Goal: Transaction & Acquisition: Purchase product/service

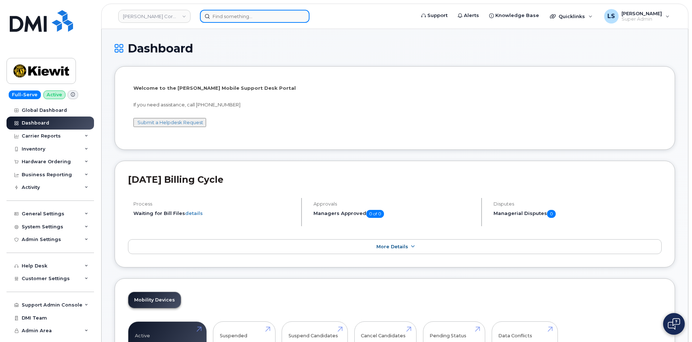
click at [234, 15] on input at bounding box center [255, 16] width 110 height 13
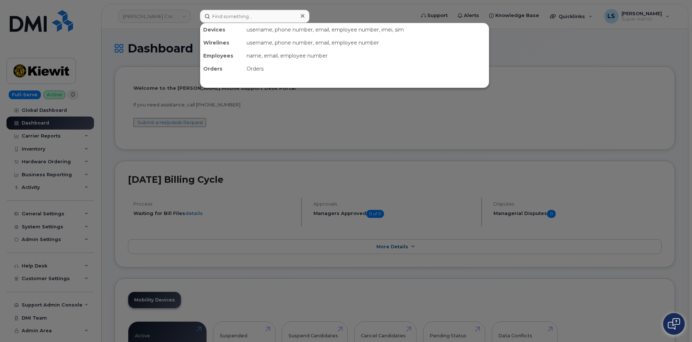
click at [176, 12] on div at bounding box center [346, 171] width 692 height 342
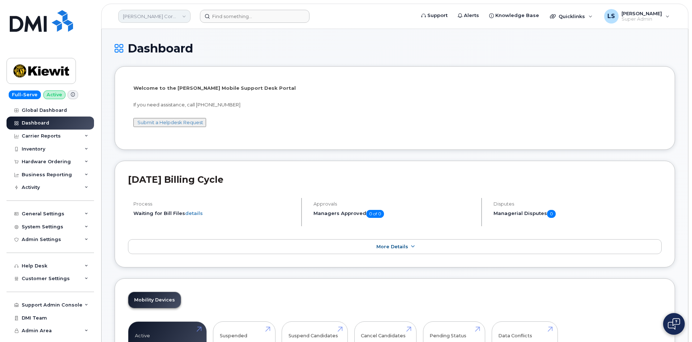
click at [180, 15] on link "[PERSON_NAME] Corporation" at bounding box center [154, 16] width 72 height 13
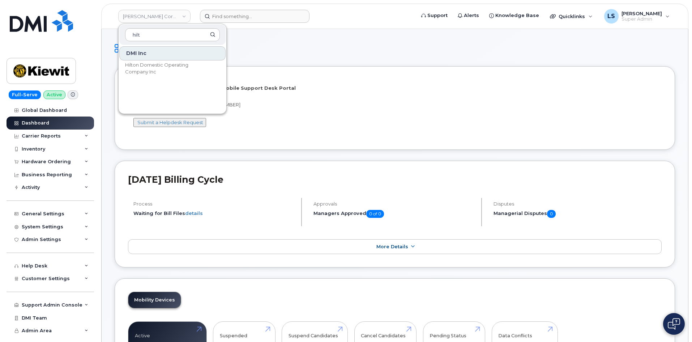
type input "hilt"
click at [270, 53] on h1 "Dashboard" at bounding box center [395, 48] width 561 height 13
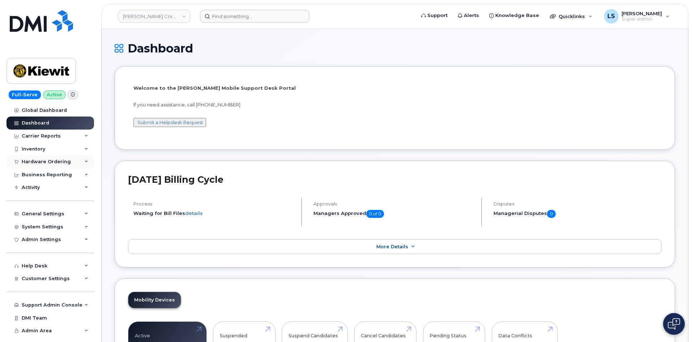
click at [86, 164] on div "Hardware Ordering" at bounding box center [51, 161] width 88 height 13
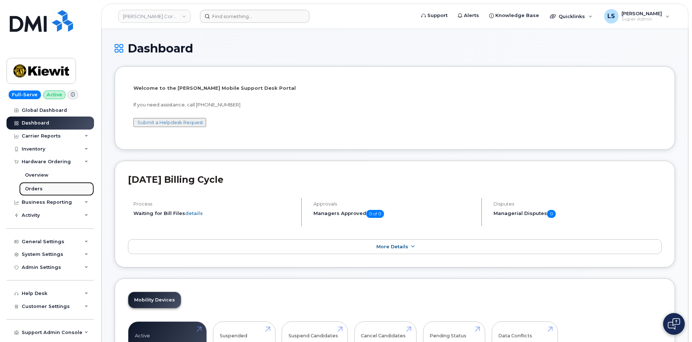
click at [49, 189] on link "Orders" at bounding box center [56, 189] width 75 height 14
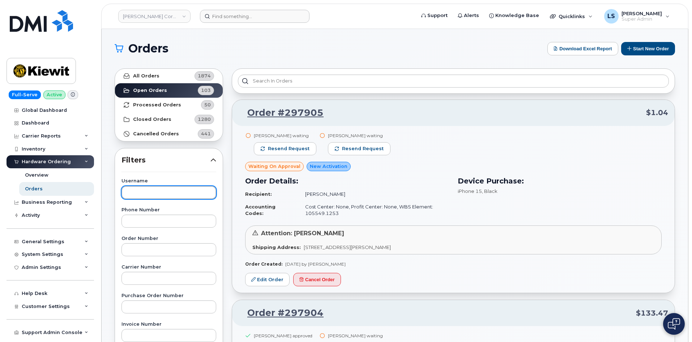
click at [149, 192] on input "text" at bounding box center [169, 192] width 95 height 13
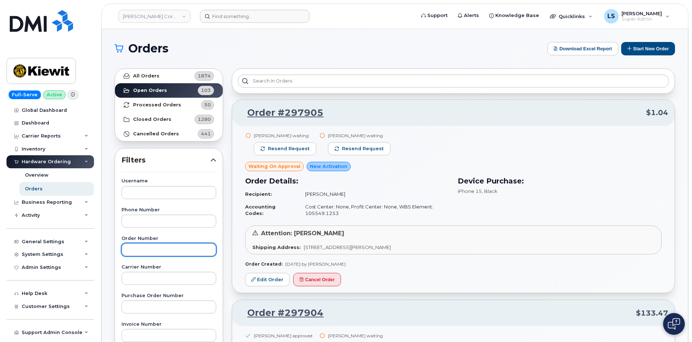
click at [138, 251] on input "text" at bounding box center [169, 249] width 95 height 13
paste input "297793"
type input "297793"
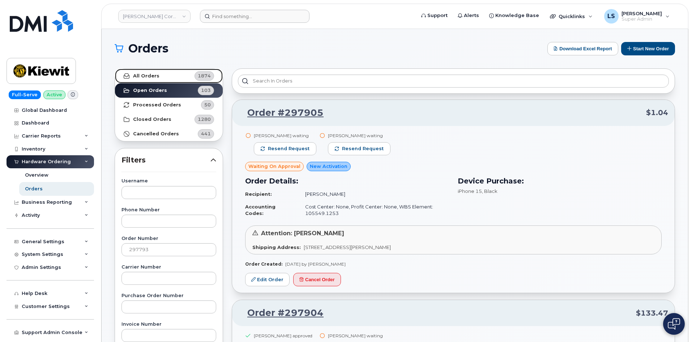
click at [152, 72] on link "All Orders 1874" at bounding box center [169, 76] width 108 height 14
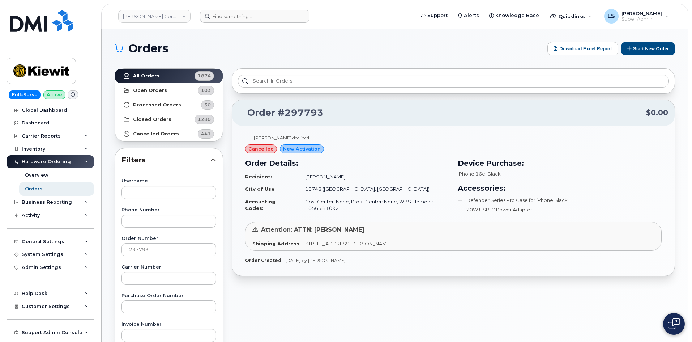
click at [260, 147] on span "cancelled" at bounding box center [261, 148] width 25 height 7
click at [304, 152] on div "New Activation" at bounding box center [302, 148] width 44 height 9
click at [308, 201] on td "Cost Center: None, Profit Center: None, WBS Element: 105658.1092" at bounding box center [374, 204] width 150 height 19
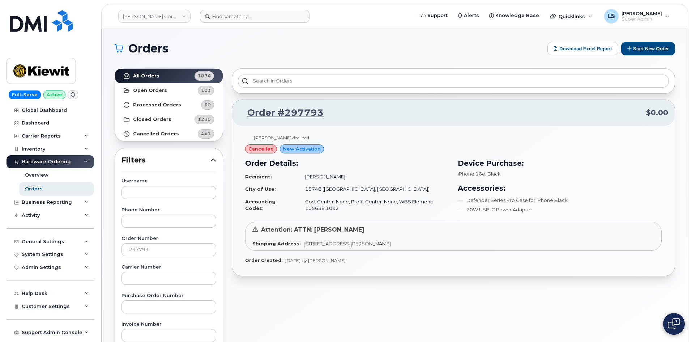
click at [295, 189] on td "City of Use:" at bounding box center [272, 189] width 54 height 13
drag, startPoint x: 301, startPoint y: 188, endPoint x: 339, endPoint y: 188, distance: 37.3
click at [332, 188] on td "15748 (Homer City, PA)" at bounding box center [374, 189] width 150 height 13
drag, startPoint x: 343, startPoint y: 190, endPoint x: 379, endPoint y: 197, distance: 36.4
click at [344, 191] on td "15748 (Homer City, PA)" at bounding box center [374, 189] width 150 height 13
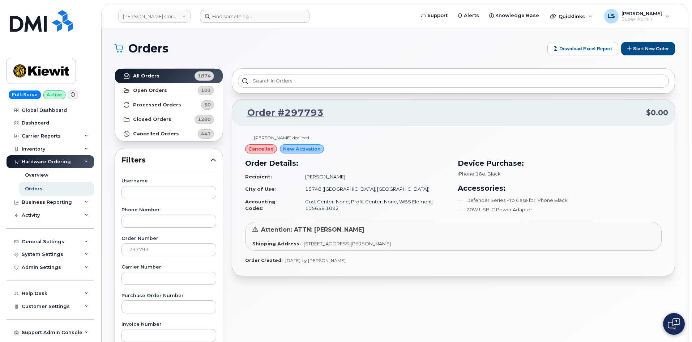
click at [470, 178] on div "Device Purchase: iPhone 16e , Black Accessories: Defender Series Pro Case for i…" at bounding box center [560, 185] width 204 height 55
drag, startPoint x: 470, startPoint y: 178, endPoint x: 470, endPoint y: 193, distance: 14.8
click at [471, 181] on div "Device Purchase: iPhone 16e , Black Accessories: Defender Series Pro Case for i…" at bounding box center [560, 185] width 204 height 55
click at [307, 203] on td "Cost Center: None, Profit Center: None, WBS Element: 105658.1092" at bounding box center [374, 204] width 150 height 19
drag, startPoint x: 360, startPoint y: 246, endPoint x: 415, endPoint y: 245, distance: 55.4
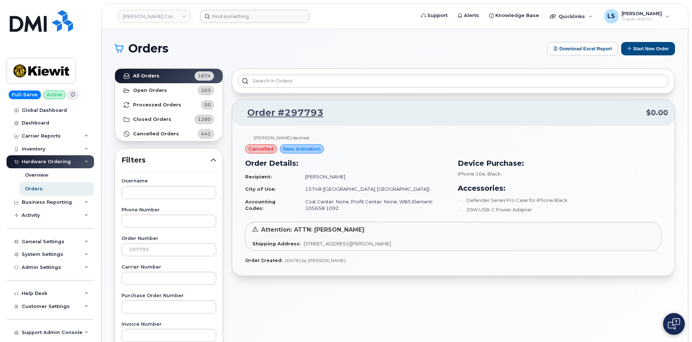
click at [391, 245] on span "2409 Power Plant Rd HOMER CITY PA 15748-8016 UNITED STATES" at bounding box center [347, 244] width 87 height 6
click at [391, 243] on span "2409 Power Plant Rd HOMER CITY PA 15748-8016 UNITED STATES" at bounding box center [347, 244] width 87 height 6
click at [471, 173] on span "iPhone 16e" at bounding box center [471, 174] width 27 height 6
drag, startPoint x: 471, startPoint y: 173, endPoint x: 476, endPoint y: 178, distance: 7.2
click at [471, 173] on span "iPhone 16e" at bounding box center [471, 174] width 27 height 6
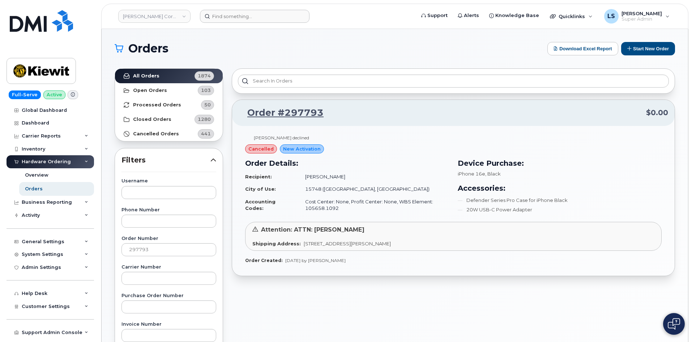
click at [487, 171] on span ", Black" at bounding box center [493, 174] width 16 height 6
click at [492, 177] on div "Device Purchase: iPhone 16e , Black Accessories: Defender Series Pro Case for i…" at bounding box center [560, 185] width 204 height 55
click at [517, 189] on h3 "Accessories:" at bounding box center [560, 188] width 204 height 11
click at [480, 206] on li "Defender Series Pro Case for iPhone Black" at bounding box center [560, 209] width 204 height 7
click at [481, 206] on li "Defender Series Pro Case for iPhone Black" at bounding box center [560, 209] width 204 height 7
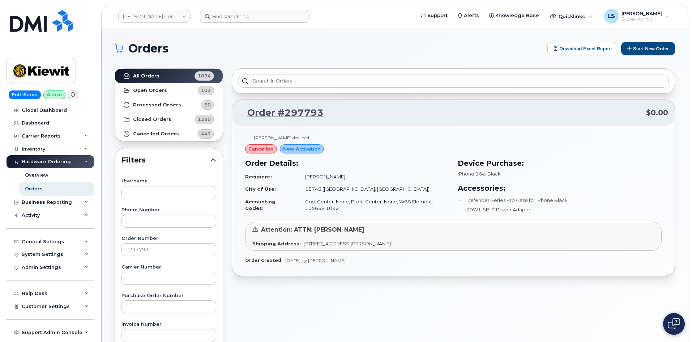
click at [470, 209] on li "20W USB-C Power Adapter" at bounding box center [560, 209] width 204 height 7
click at [310, 177] on td "Allen Kaplin" at bounding box center [374, 176] width 150 height 13
click at [310, 178] on td "Allen Kaplin" at bounding box center [374, 176] width 150 height 13
click at [323, 174] on td "Allen Kaplin" at bounding box center [374, 176] width 150 height 13
click at [309, 260] on span "Aug 08, 2025 by Jene Cook" at bounding box center [315, 260] width 60 height 5
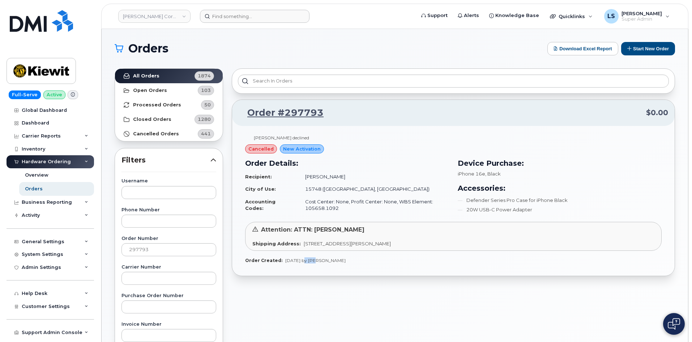
click at [309, 260] on span "Aug 08, 2025 by Jene Cook" at bounding box center [315, 260] width 60 height 5
click at [337, 263] on span "Aug 08, 2025 by Jene Cook" at bounding box center [315, 260] width 60 height 5
click at [332, 200] on td "Cost Center: None, Profit Center: None, WBS Element: 105658.1092" at bounding box center [374, 204] width 150 height 19
click at [356, 202] on td "Cost Center: None, Profit Center: None, WBS Element: 105658.1092" at bounding box center [374, 204] width 150 height 19
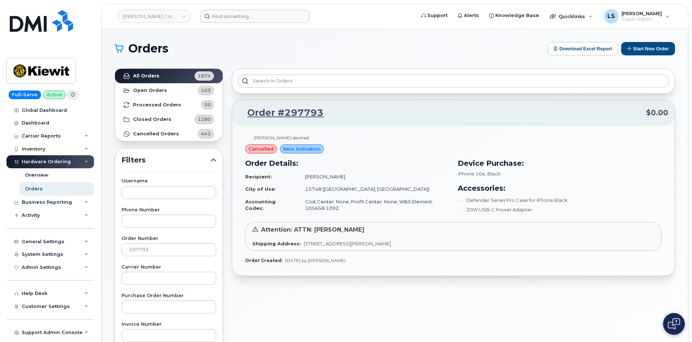
click at [356, 203] on td "Cost Center: None, Profit Center: None, WBS Element: 105658.1092" at bounding box center [374, 204] width 150 height 19
click at [366, 198] on td "Cost Center: None, Profit Center: None, WBS Element: 105658.1092" at bounding box center [374, 204] width 150 height 19
click at [359, 201] on td "Cost Center: None, Profit Center: None, WBS Element: 105658.1092" at bounding box center [374, 204] width 150 height 19
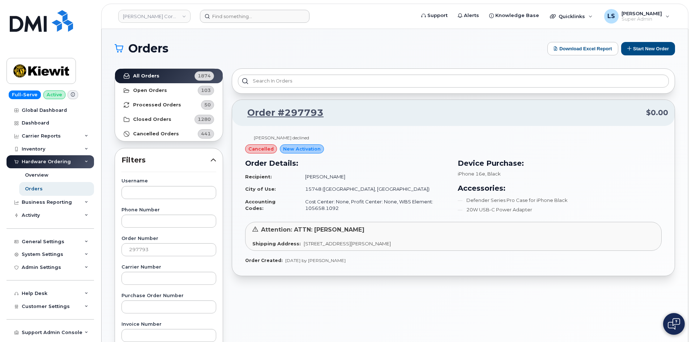
click at [371, 172] on td "Allen Kaplin" at bounding box center [374, 176] width 150 height 13
drag, startPoint x: 301, startPoint y: 245, endPoint x: 473, endPoint y: 242, distance: 172.2
click at [472, 242] on div "Shipping Address: 2409 Power Plant Rd HOMER CITY PA 15748-8016 UNITED STATES" at bounding box center [454, 243] width 402 height 7
copy span "2409 Power Plant Rd HOMER CITY PA 15748-8016 UNITED STATES"
click at [287, 135] on div "Kimberly Deerman declined" at bounding box center [281, 138] width 55 height 6
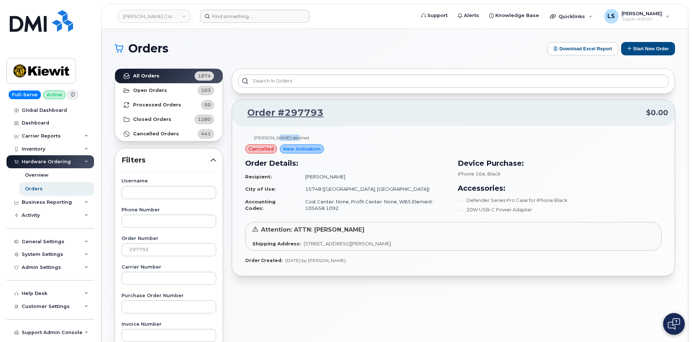
drag, startPoint x: 287, startPoint y: 135, endPoint x: 425, endPoint y: 157, distance: 139.2
click at [290, 136] on div "Kimberly Deerman declined" at bounding box center [281, 138] width 55 height 6
click at [451, 160] on div "Order Details: Recipient: Allen Kaplin City of Use: 15748 (Homer City, PA) Acco…" at bounding box center [347, 186] width 213 height 67
drag, startPoint x: 298, startPoint y: 178, endPoint x: 362, endPoint y: 173, distance: 64.2
click at [357, 172] on td "Allen Kaplin" at bounding box center [374, 176] width 150 height 13
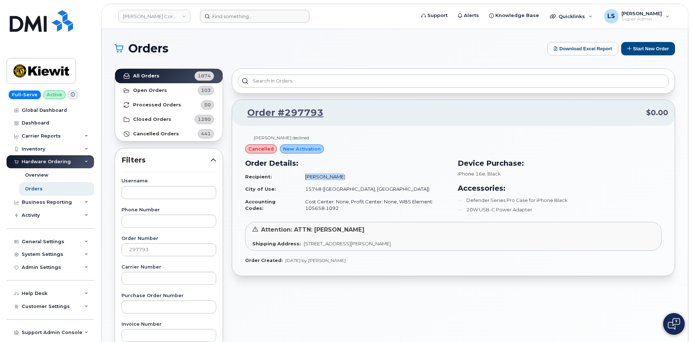
click at [370, 178] on td "Allen Kaplin" at bounding box center [374, 176] width 150 height 13
drag, startPoint x: 330, startPoint y: 175, endPoint x: 339, endPoint y: 175, distance: 9.4
click at [337, 175] on td "Allen Kaplin" at bounding box center [374, 176] width 150 height 13
copy td "Allen Kaplin"
click at [303, 231] on span "Attention: ATTN: Allen Kaplan" at bounding box center [312, 229] width 103 height 7
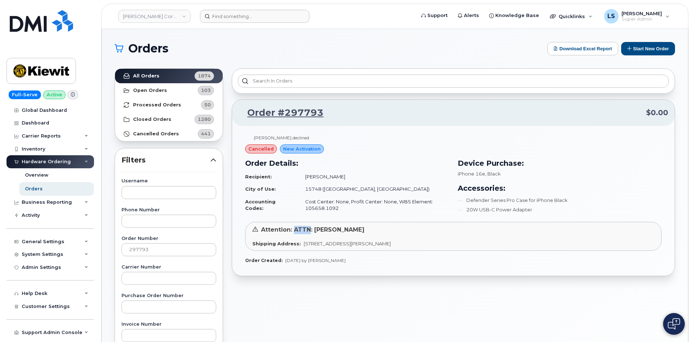
click at [303, 231] on span "Attention: ATTN: Allen Kaplan" at bounding box center [312, 229] width 103 height 7
click at [336, 232] on span "Attention: ATTN: Allen Kaplan" at bounding box center [312, 229] width 103 height 7
click at [637, 52] on button "Start New Order" at bounding box center [648, 48] width 54 height 13
click at [256, 16] on input at bounding box center [255, 16] width 110 height 13
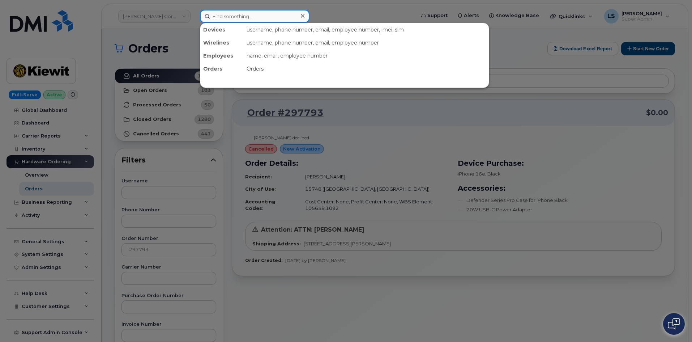
paste input "Benjamin Phillippi"
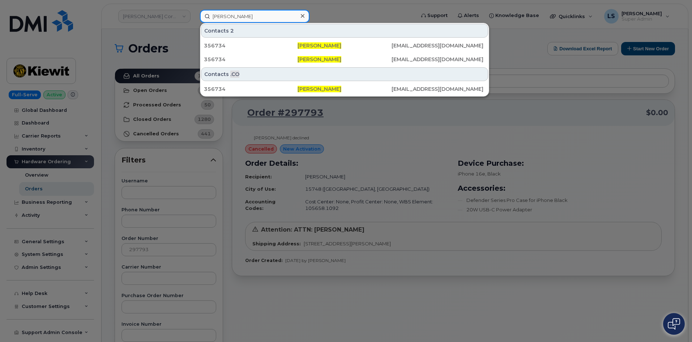
drag, startPoint x: 264, startPoint y: 13, endPoint x: 116, endPoint y: 7, distance: 147.8
click at [194, 10] on div "Benjamin Phillippi Contacts 2 356734 Benjamin Phillippi BPHILLIPPI@MASSELEC.COM…" at bounding box center [305, 16] width 222 height 13
paste input "297793"
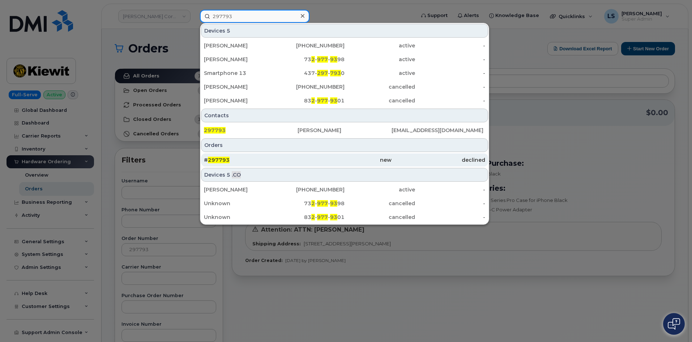
type input "297793"
click at [250, 161] on div "# 297793" at bounding box center [251, 159] width 94 height 7
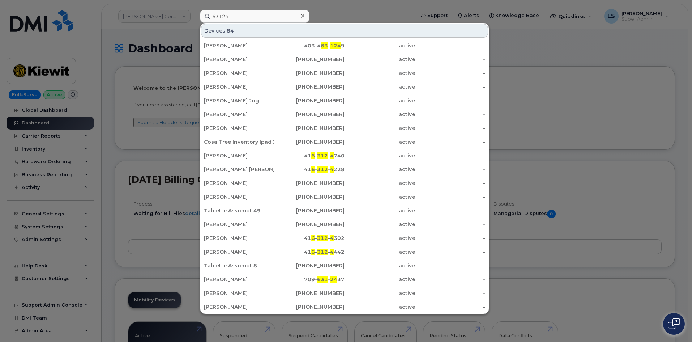
drag, startPoint x: 226, startPoint y: 17, endPoint x: 188, endPoint y: 15, distance: 38.1
click at [194, 13] on div "63124 Devices 84 Uzair Mannan 403-4 63 - 124 9 active - CHAIRITY SHARPE 409-718…" at bounding box center [305, 16] width 222 height 13
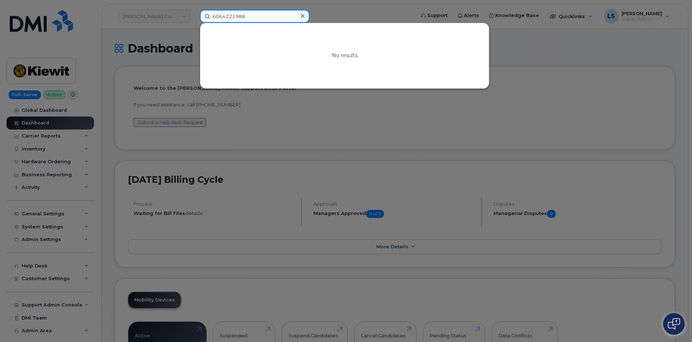
drag, startPoint x: 261, startPoint y: 19, endPoint x: 178, endPoint y: 16, distance: 83.3
click at [194, 11] on div "6064221988 No results" at bounding box center [305, 16] width 222 height 13
paste input "9015128036"
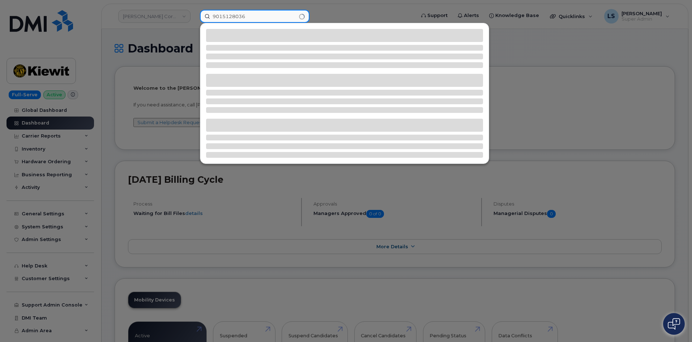
type input "9015128036"
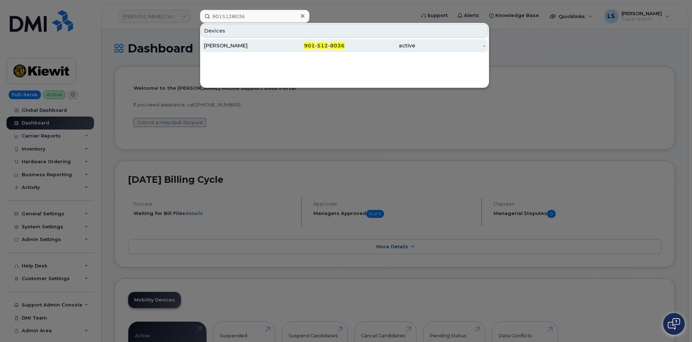
click at [272, 47] on div "[PERSON_NAME]" at bounding box center [239, 45] width 71 height 7
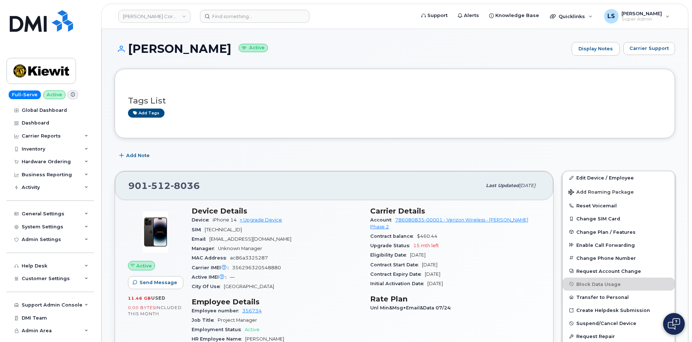
drag, startPoint x: 218, startPoint y: 52, endPoint x: 131, endPoint y: 55, distance: 87.6
click at [131, 55] on h1 "[PERSON_NAME] Active" at bounding box center [342, 48] width 454 height 13
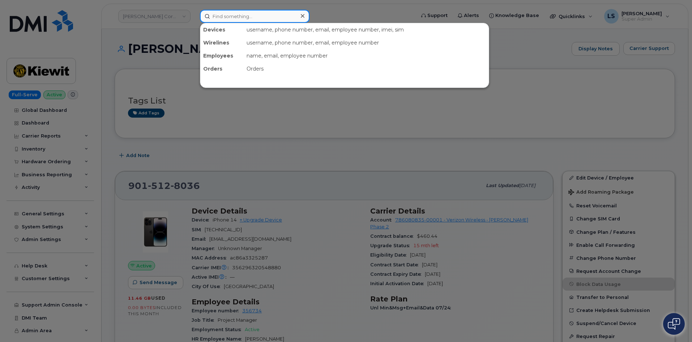
click at [261, 14] on input at bounding box center [255, 16] width 110 height 13
paste input "Allen Kaplin"
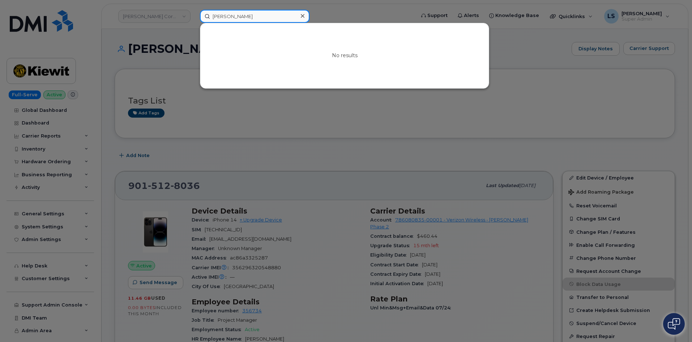
drag, startPoint x: 252, startPoint y: 13, endPoint x: 111, endPoint y: 25, distance: 141.2
click at [194, 21] on div "Allen Kaplin No results" at bounding box center [305, 16] width 222 height 13
drag, startPoint x: 244, startPoint y: 14, endPoint x: 240, endPoint y: 18, distance: 5.4
click at [244, 15] on input "[PERSON_NAME]" at bounding box center [255, 16] width 110 height 13
click at [222, 16] on input "[PERSON_NAME]" at bounding box center [255, 16] width 110 height 13
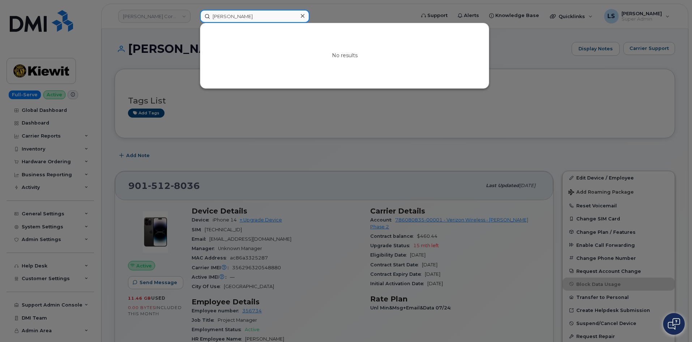
drag, startPoint x: 225, startPoint y: 17, endPoint x: 169, endPoint y: 13, distance: 55.4
click at [194, 13] on div "Allen Kaplin No results" at bounding box center [305, 16] width 222 height 13
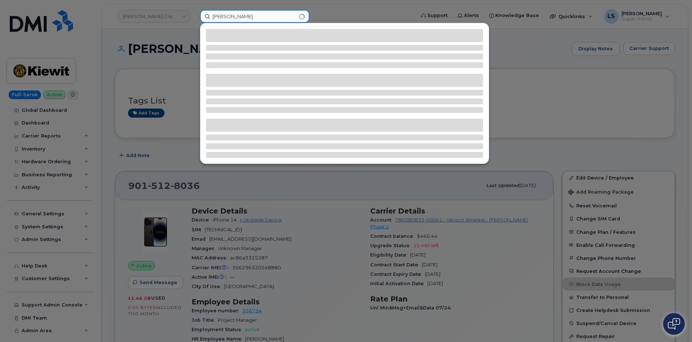
click at [214, 18] on input "Kaplin" at bounding box center [255, 16] width 110 height 13
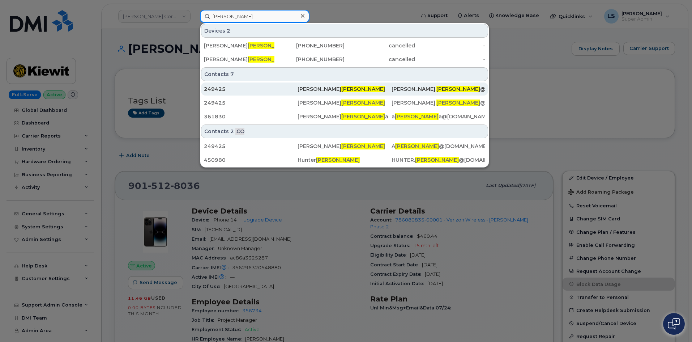
type input "Kaplin"
click at [284, 88] on div "249425" at bounding box center [251, 88] width 94 height 7
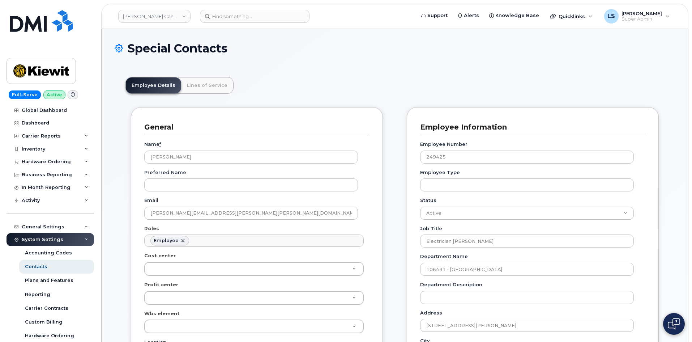
click at [271, 59] on div "Special Contacts" at bounding box center [395, 54] width 561 height 24
drag, startPoint x: 262, startPoint y: 23, endPoint x: 255, endPoint y: 17, distance: 9.0
click at [262, 23] on header "Kiewit Canada Inc Support Alerts Knowledge Base Quicklinks Suspend / Cancel Dev…" at bounding box center [394, 16] width 587 height 25
click at [255, 17] on input at bounding box center [255, 16] width 110 height 13
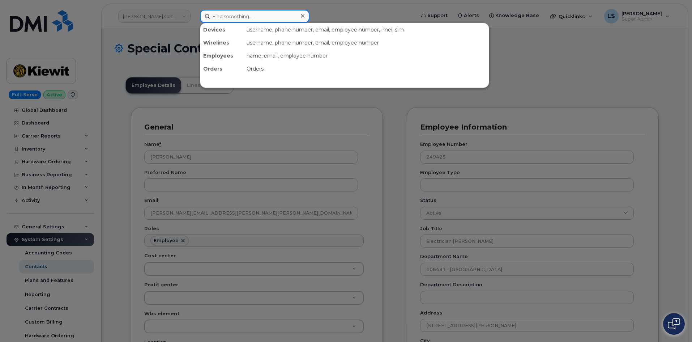
paste input "9015128036"
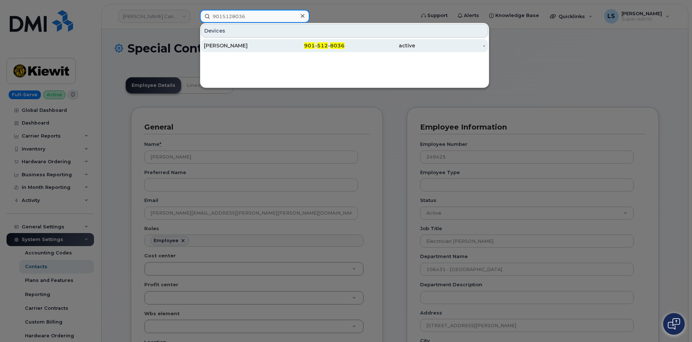
type input "9015128036"
click at [272, 45] on div "[PERSON_NAME]" at bounding box center [239, 45] width 71 height 7
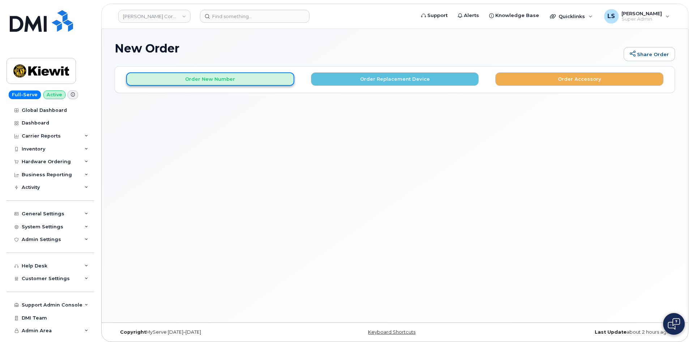
click at [216, 76] on button "Order New Number" at bounding box center [210, 78] width 168 height 13
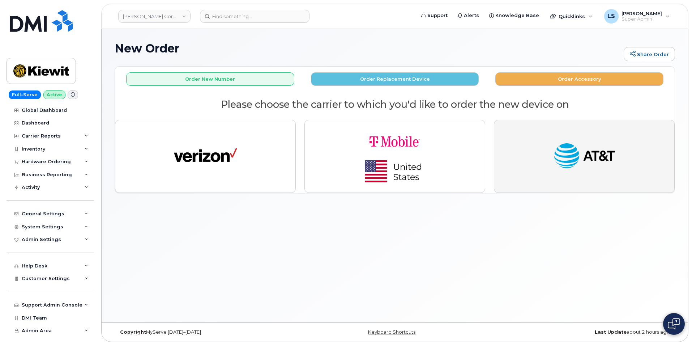
click at [556, 141] on img "button" at bounding box center [584, 156] width 63 height 33
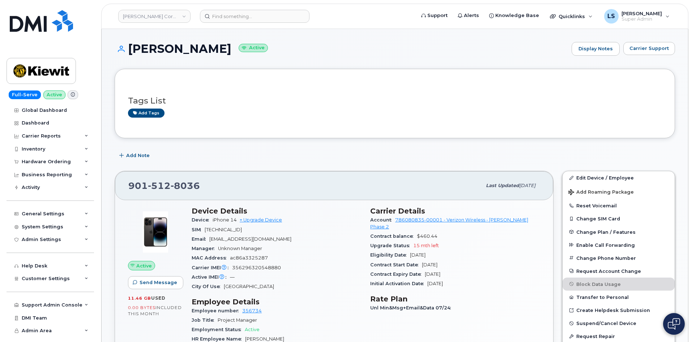
click at [255, 238] on span "[EMAIL_ADDRESS][DOMAIN_NAME]" at bounding box center [250, 238] width 82 height 5
drag, startPoint x: 255, startPoint y: 238, endPoint x: 267, endPoint y: 237, distance: 11.3
click at [256, 238] on span "[EMAIL_ADDRESS][DOMAIN_NAME]" at bounding box center [250, 238] width 82 height 5
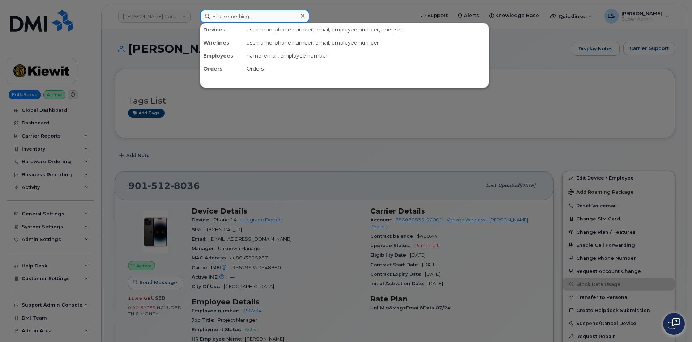
click at [236, 21] on input at bounding box center [255, 16] width 110 height 13
paste input "[PERSON_NAME]"
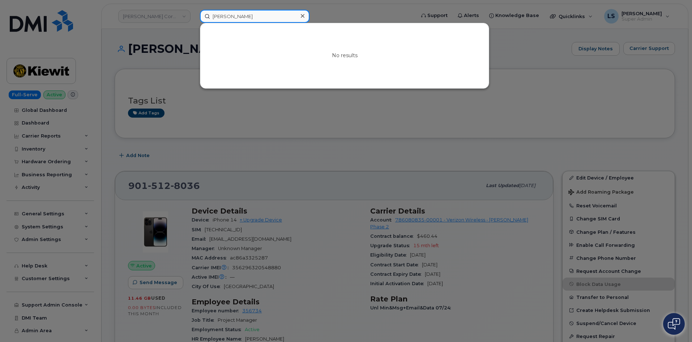
click at [224, 14] on input "[PERSON_NAME]" at bounding box center [255, 16] width 110 height 13
click at [222, 14] on input "[PERSON_NAME]" at bounding box center [255, 16] width 110 height 13
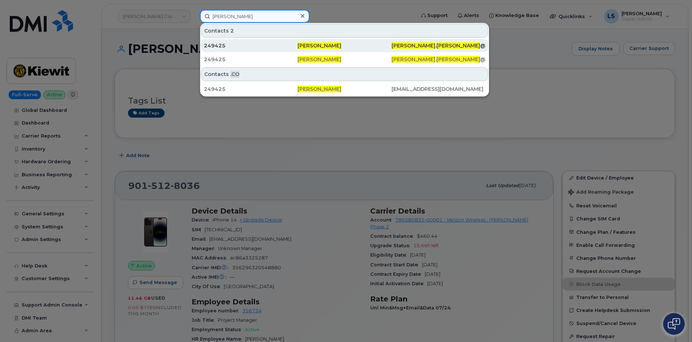
type input "[PERSON_NAME]"
click at [270, 43] on div "249425" at bounding box center [251, 45] width 94 height 7
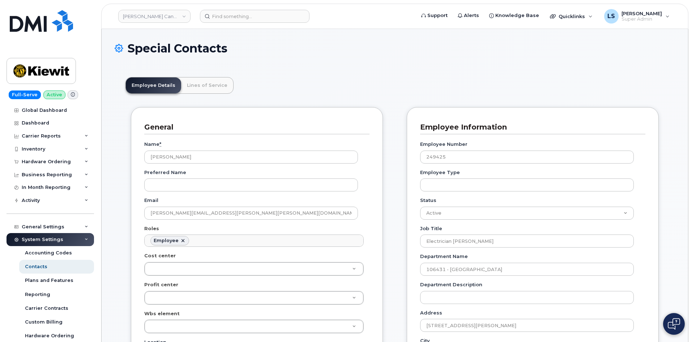
scroll to position [21, 0]
click at [70, 163] on div "Hardware Ordering" at bounding box center [51, 161] width 88 height 13
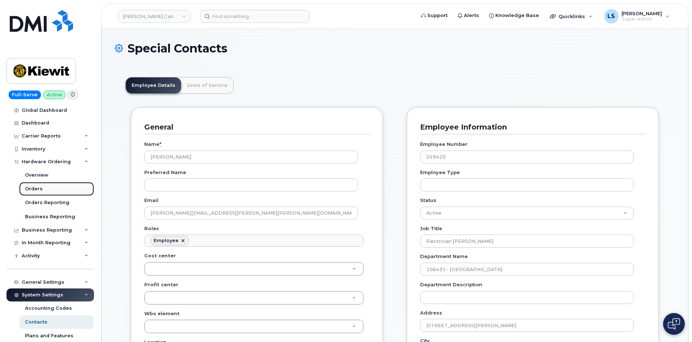
click at [58, 191] on link "Orders" at bounding box center [56, 189] width 75 height 14
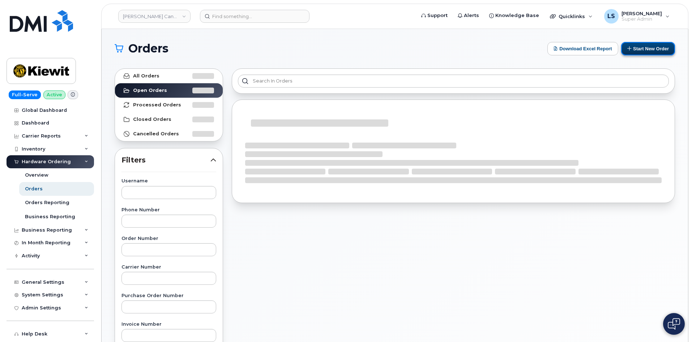
click at [657, 51] on button "Start New Order" at bounding box center [648, 48] width 54 height 13
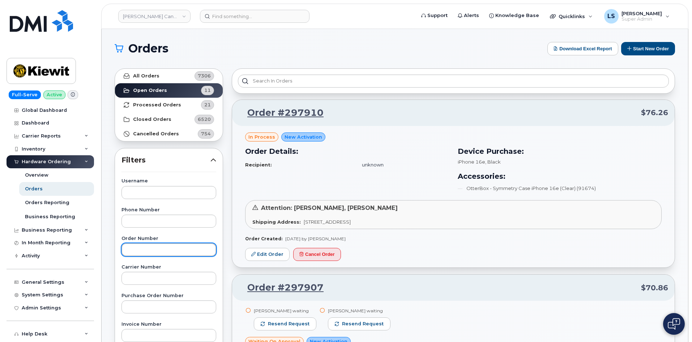
click at [149, 252] on input "text" at bounding box center [169, 249] width 95 height 13
paste input "297793"
type input "297793"
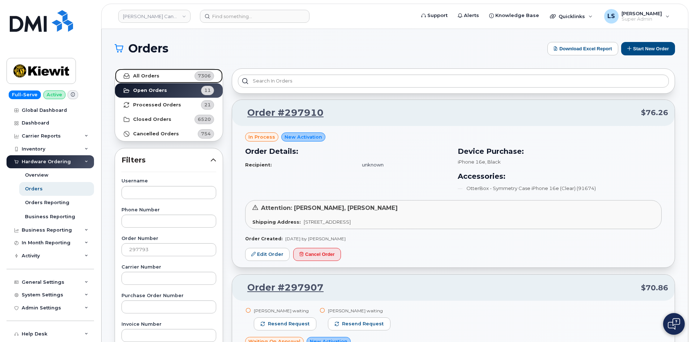
click at [179, 79] on link "All Orders 7306" at bounding box center [169, 76] width 108 height 14
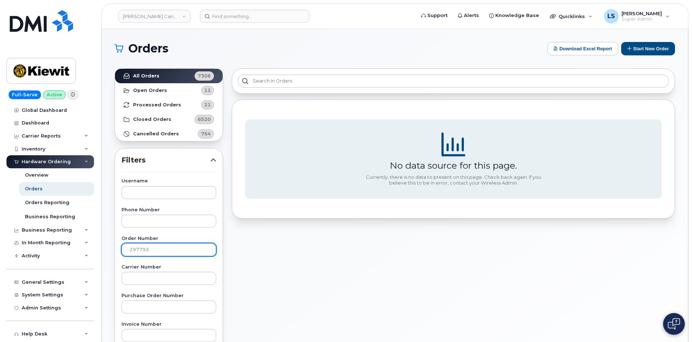
click at [155, 249] on input "297793" at bounding box center [169, 249] width 95 height 13
click at [301, 279] on div "No data source for this page. Currently, there is no data to present on this pa…" at bounding box center [454, 318] width 452 height 508
click at [636, 47] on button "Start New Order" at bounding box center [648, 48] width 54 height 13
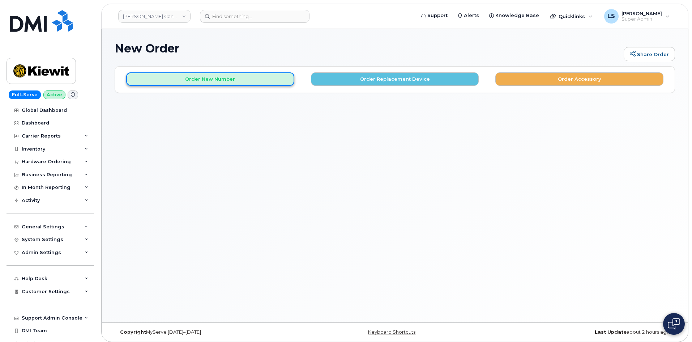
click at [245, 79] on button "Order New Number" at bounding box center [210, 78] width 168 height 13
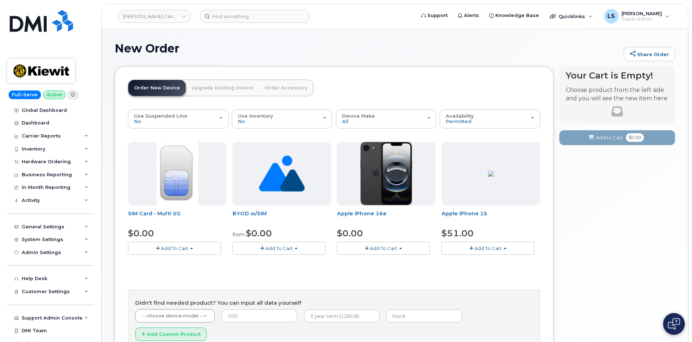
click at [385, 251] on span "Add To Cart" at bounding box center [383, 248] width 27 height 6
click at [391, 262] on link "$0.00 - 3 Year Activation (128GB)" at bounding box center [385, 261] width 93 height 9
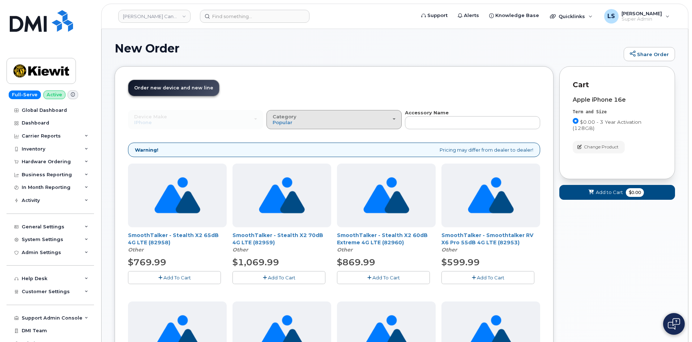
click at [313, 119] on div "Category Popular" at bounding box center [334, 119] width 123 height 11
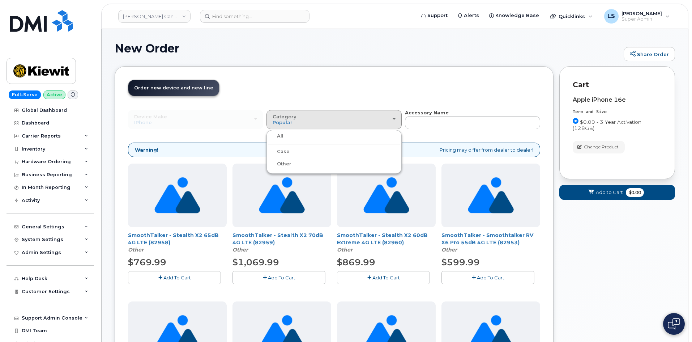
click at [282, 152] on label "Case" at bounding box center [278, 151] width 21 height 9
click at [0, 0] on input "Case" at bounding box center [0, 0] width 0 height 0
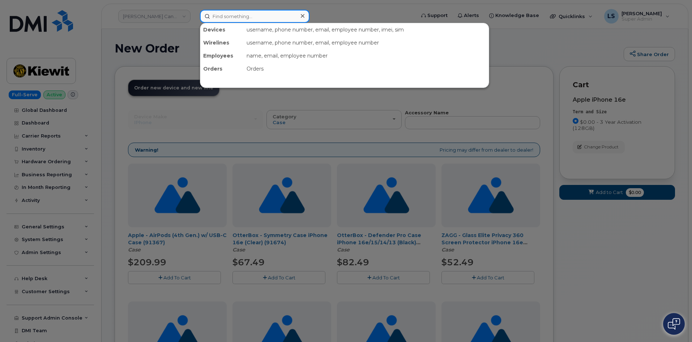
click at [237, 11] on input at bounding box center [255, 16] width 110 height 13
paste input "Allen Kaplin"
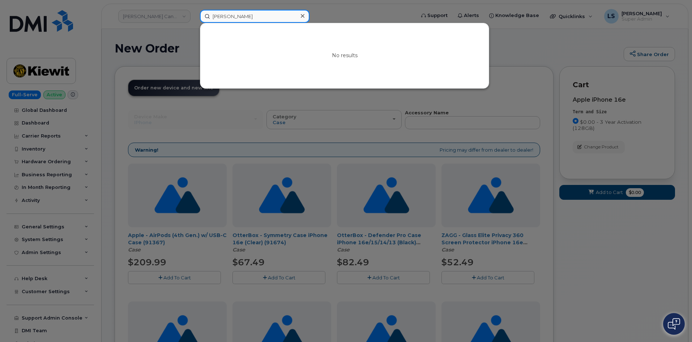
click at [247, 12] on input "Allen Kaplin" at bounding box center [255, 16] width 110 height 13
click at [225, 15] on input "Allen Kaplin" at bounding box center [255, 16] width 110 height 13
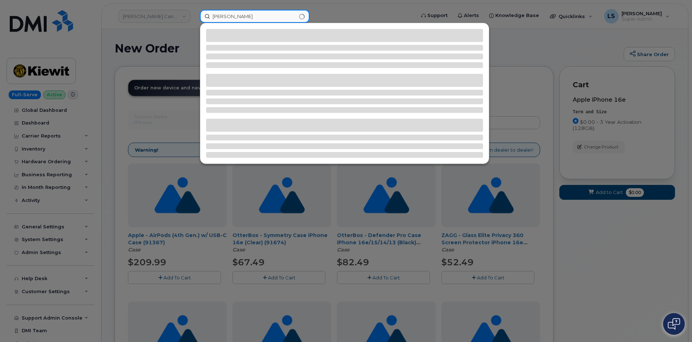
type input "[PERSON_NAME]"
click at [361, 7] on div at bounding box center [346, 171] width 692 height 342
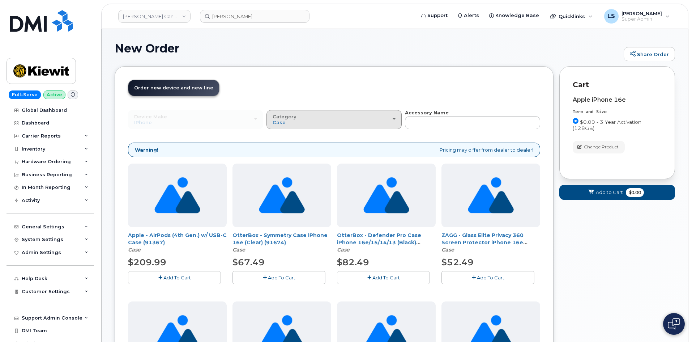
click at [340, 123] on div "Category Case" at bounding box center [334, 119] width 123 height 11
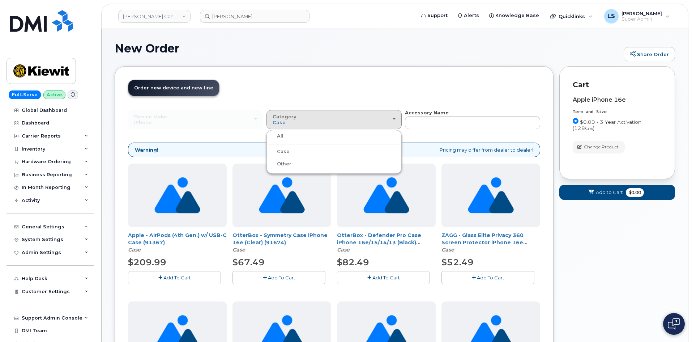
click at [311, 152] on div "Case" at bounding box center [334, 151] width 132 height 9
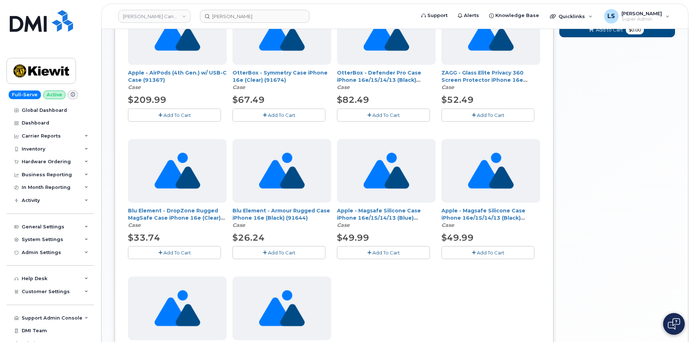
scroll to position [72, 0]
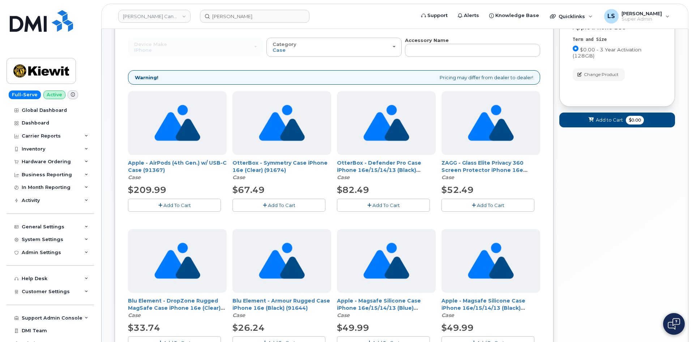
click at [385, 203] on span "Add To Cart" at bounding box center [386, 205] width 27 height 6
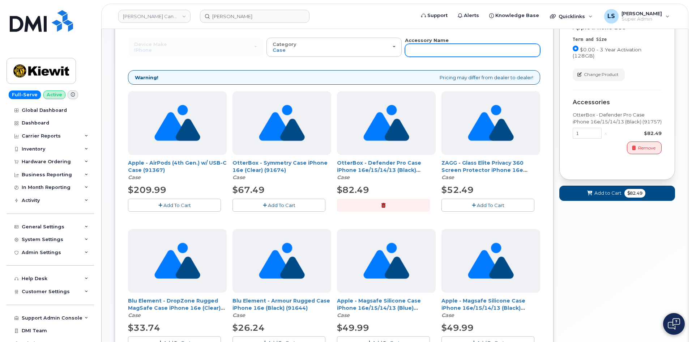
click at [434, 55] on input "text" at bounding box center [472, 50] width 135 height 13
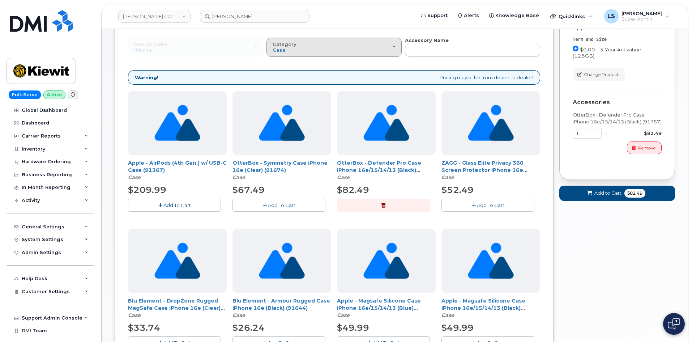
click at [326, 52] on div "Category Case" at bounding box center [334, 47] width 123 height 11
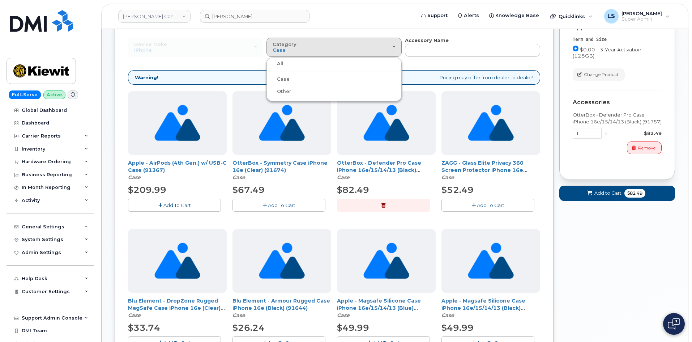
click at [294, 65] on div "All" at bounding box center [334, 63] width 132 height 9
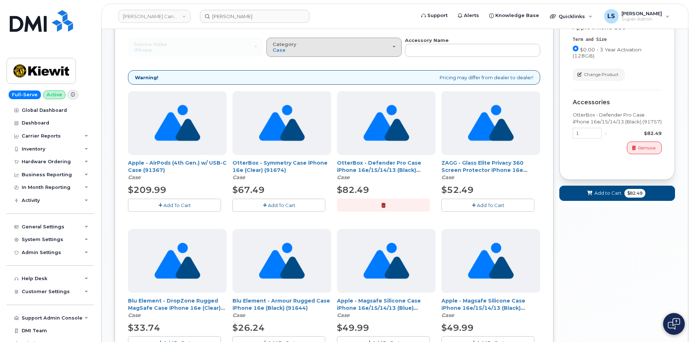
click at [284, 46] on span "Category" at bounding box center [285, 44] width 24 height 6
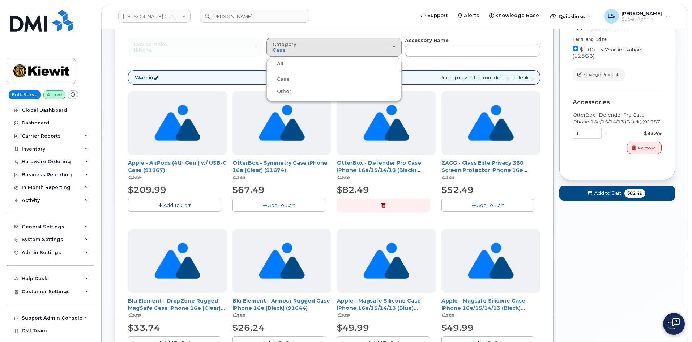
click at [280, 65] on label "All" at bounding box center [275, 63] width 15 height 9
click at [0, 0] on input "All" at bounding box center [0, 0] width 0 height 0
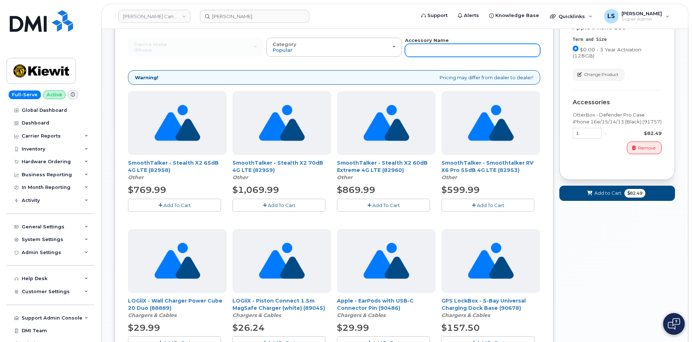
click at [446, 49] on input "text" at bounding box center [472, 50] width 135 height 13
type input "charger"
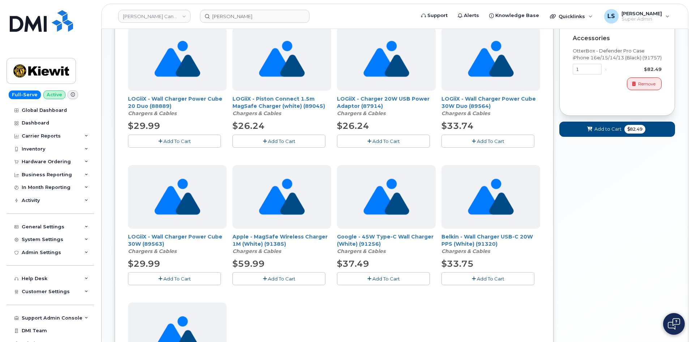
scroll to position [148, 0]
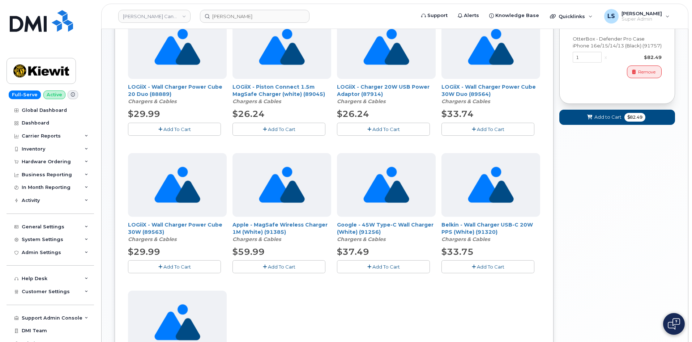
click at [484, 272] on button "Add To Cart" at bounding box center [488, 266] width 93 height 13
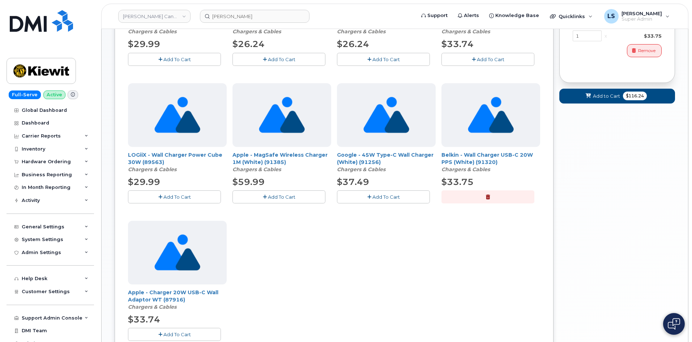
scroll to position [324, 0]
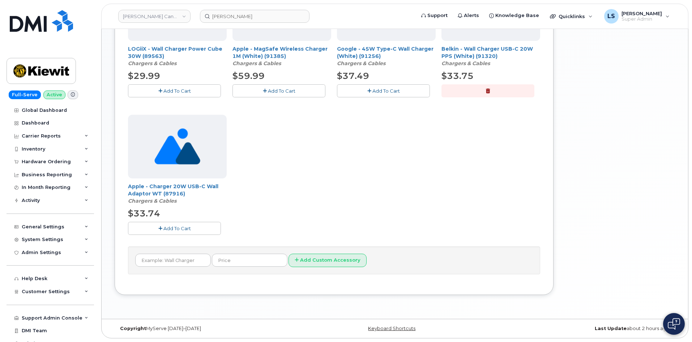
click at [495, 90] on button "button" at bounding box center [488, 90] width 93 height 13
click at [178, 232] on button "Add To Cart" at bounding box center [174, 228] width 93 height 13
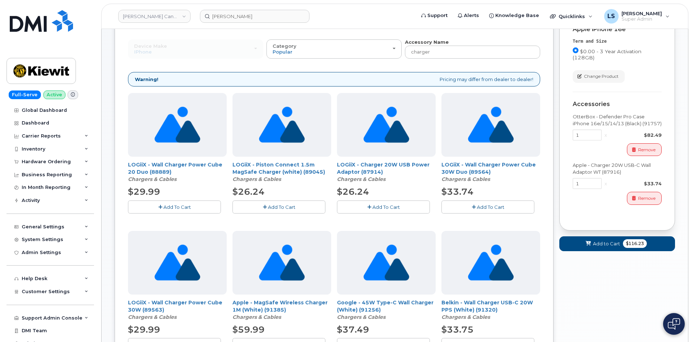
scroll to position [35, 0]
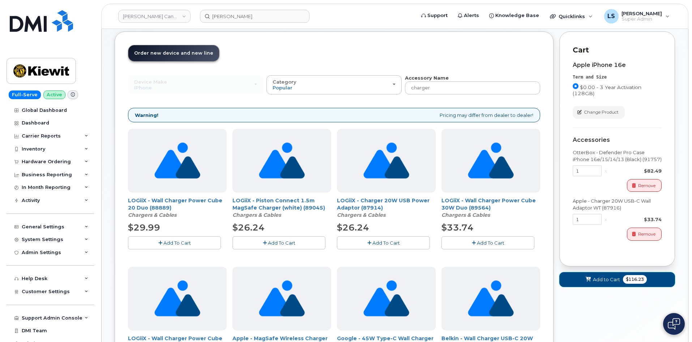
click at [611, 282] on span "Add to Cart" at bounding box center [606, 279] width 27 height 7
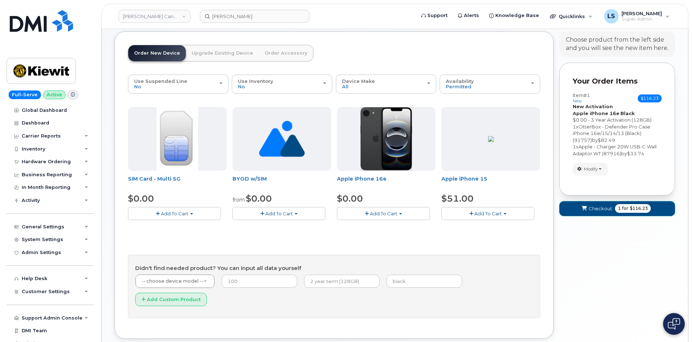
click at [616, 211] on span "1 for $116.23" at bounding box center [633, 208] width 36 height 9
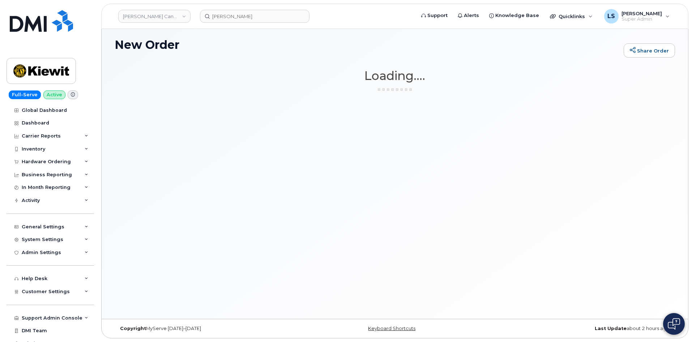
scroll to position [4, 0]
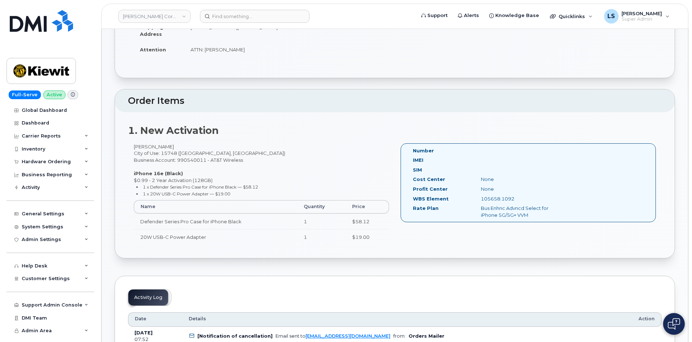
scroll to position [109, 0]
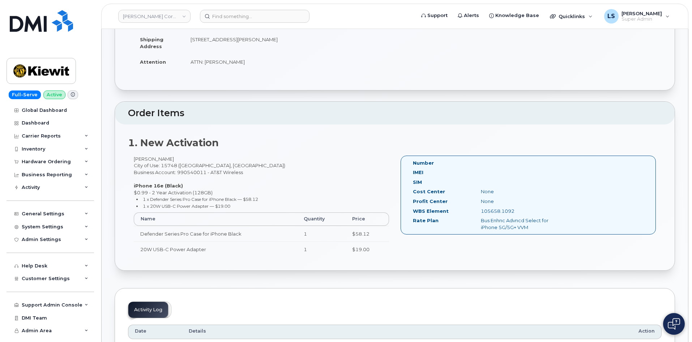
click at [214, 171] on div "[PERSON_NAME] City of Use: 15748 ([GEOGRAPHIC_DATA], [GEOGRAPHIC_DATA]) Busines…" at bounding box center [261, 210] width 267 height 108
drag, startPoint x: 214, startPoint y: 171, endPoint x: 205, endPoint y: 169, distance: 8.5
click at [214, 171] on div "Allen Kaplin City of Use: 15748 (Homer City, PA) Business Account: 990540011 - …" at bounding box center [261, 210] width 267 height 108
click at [177, 159] on div "Allen Kaplin City of Use: 15748 (Homer City, PA) Business Account: 990540011 - …" at bounding box center [261, 210] width 267 height 108
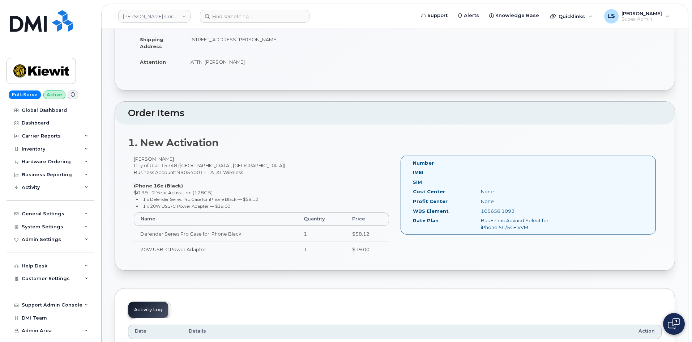
click at [178, 165] on div "Allen Kaplin City of Use: 15748 (Homer City, PA) Business Account: 990540011 - …" at bounding box center [261, 210] width 267 height 108
click at [169, 165] on div "Allen Kaplin City of Use: 15748 (Homer City, PA) Business Account: 990540011 - …" at bounding box center [261, 210] width 267 height 108
click at [208, 176] on div "Allen Kaplin City of Use: 15748 (Homer City, PA) Business Account: 990540011 - …" at bounding box center [261, 210] width 267 height 108
drag, startPoint x: 131, startPoint y: 156, endPoint x: 170, endPoint y: 162, distance: 39.9
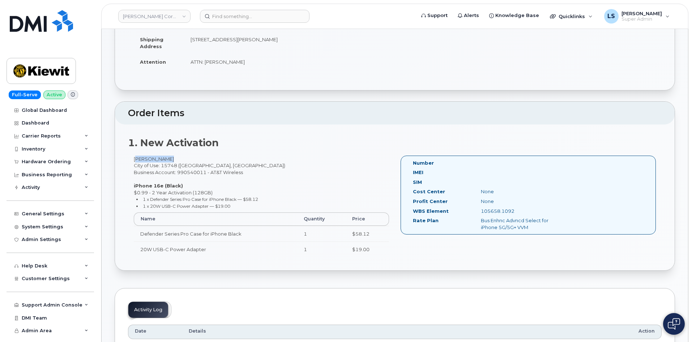
click at [169, 162] on div "Allen Kaplin City of Use: 15748 (Homer City, PA) Business Account: 990540011 - …" at bounding box center [261, 210] width 267 height 108
copy div "Allen Kaplin"
click at [197, 174] on div "Allen Kaplin City of Use: 15748 (Homer City, PA) Business Account: 990540011 - …" at bounding box center [261, 210] width 267 height 108
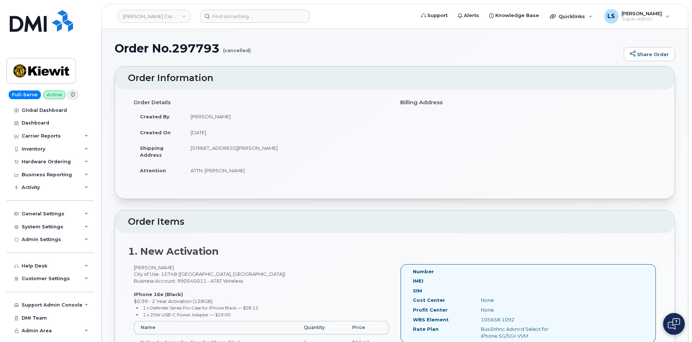
click at [205, 170] on td "ATTN: Allen Kaplan" at bounding box center [286, 170] width 205 height 16
click at [233, 140] on td "2409 Power Plant Rd HOMER CITY PA 15748-8016 UNITED STATES" at bounding box center [286, 151] width 205 height 22
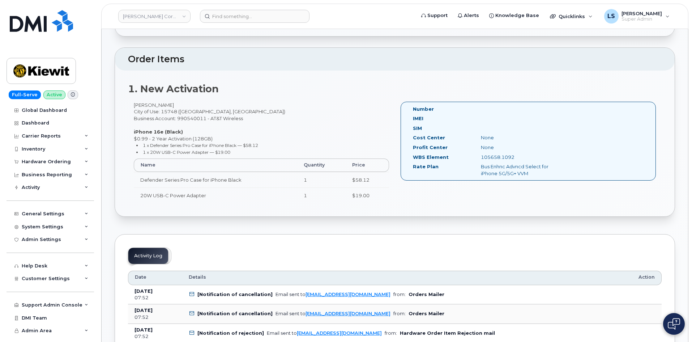
scroll to position [109, 0]
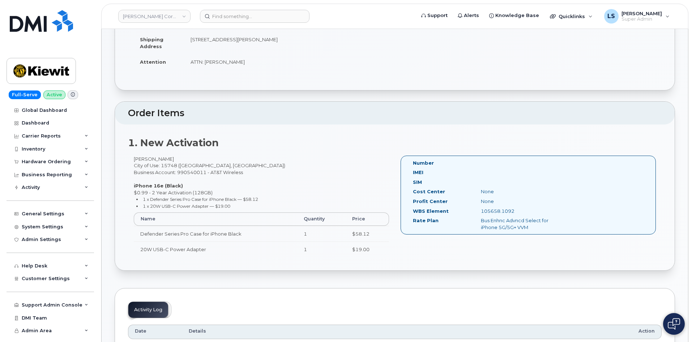
click at [147, 158] on div "Allen Kaplin City of Use: 15748 (Homer City, PA) Business Account: 990540011 - …" at bounding box center [261, 210] width 267 height 108
click at [148, 158] on div "Allen Kaplin City of Use: 15748 (Homer City, PA) Business Account: 990540011 - …" at bounding box center [261, 210] width 267 height 108
click at [142, 160] on div "Allen Kaplin City of Use: 15748 (Homer City, PA) Business Account: 990540011 - …" at bounding box center [261, 210] width 267 height 108
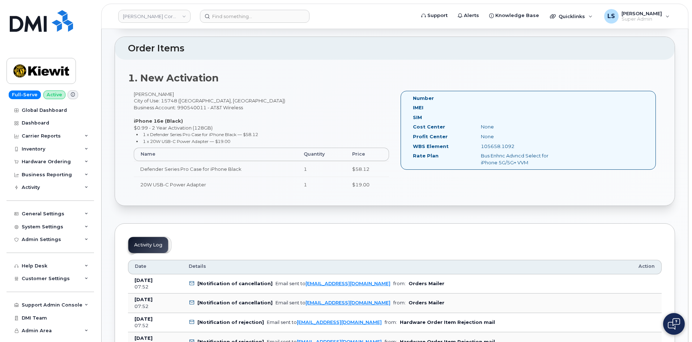
scroll to position [72, 0]
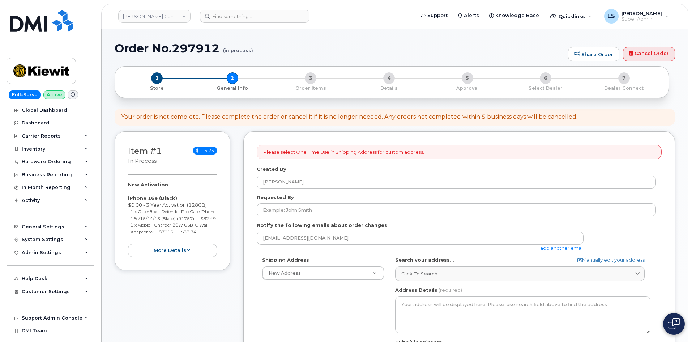
select select
